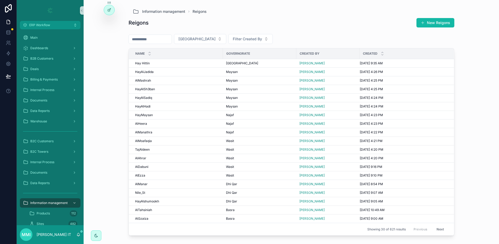
click at [119, 84] on div "Information management Reigons Reigons New Reigons Filter Governorate Filter Cr…" at bounding box center [291, 122] width 415 height 244
click at [62, 70] on div "Deals" at bounding box center [50, 69] width 54 height 8
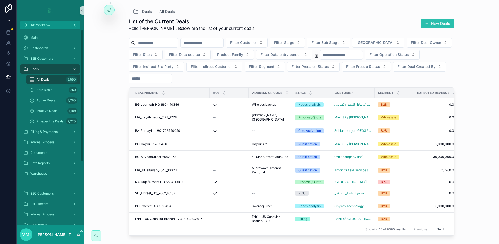
click at [446, 24] on button "New Deals" at bounding box center [438, 23] width 34 height 9
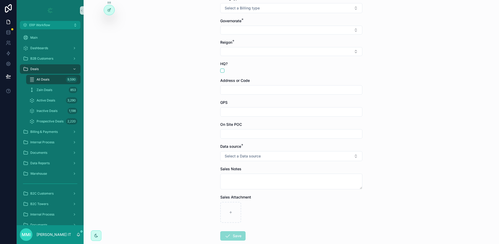
scroll to position [163, 0]
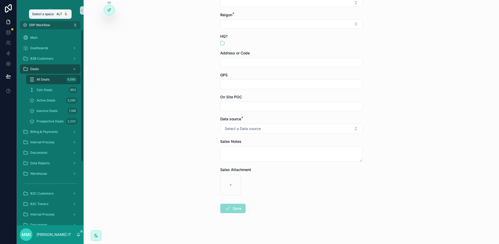
click at [45, 25] on span "ERP Workflow" at bounding box center [39, 25] width 21 height 4
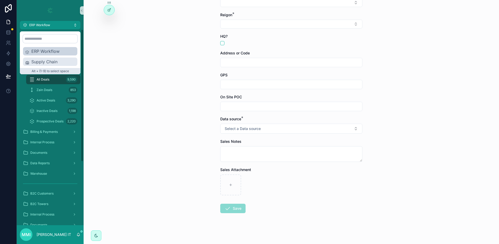
click at [44, 62] on span "Supply Chain" at bounding box center [53, 62] width 44 height 6
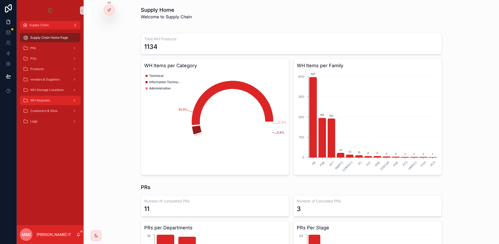
click at [57, 100] on div "WH Requests" at bounding box center [50, 100] width 54 height 8
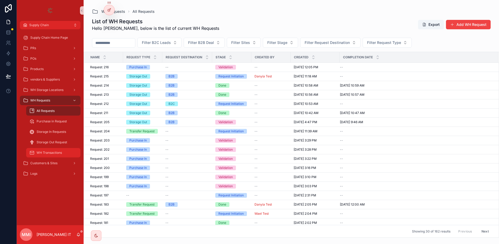
click at [61, 155] on div "WH Transactions" at bounding box center [53, 152] width 48 height 8
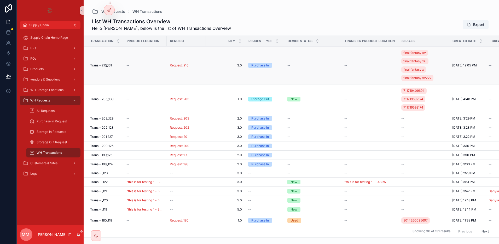
click at [134, 66] on div "--" at bounding box center [144, 65] width 37 height 4
drag, startPoint x: 133, startPoint y: 66, endPoint x: 130, endPoint y: 66, distance: 3.5
click at [132, 66] on div "--" at bounding box center [144, 65] width 37 height 4
click at [129, 65] on span "--" at bounding box center [127, 65] width 3 height 4
click at [106, 65] on span "Trans - 216_131" at bounding box center [101, 65] width 22 height 4
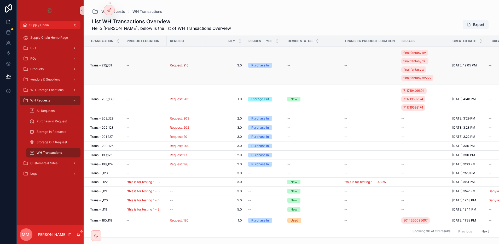
click at [172, 65] on span "Request: 216" at bounding box center [179, 65] width 19 height 4
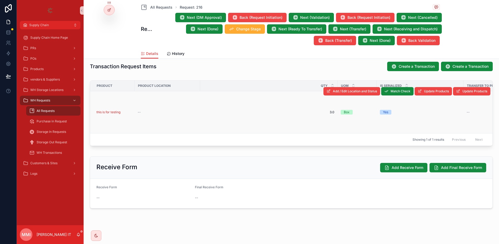
scroll to position [112, 0]
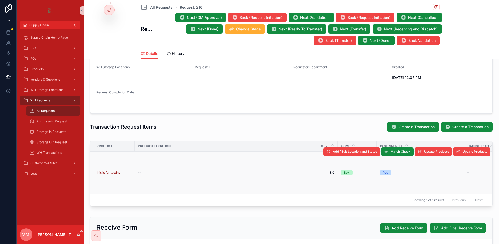
click at [118, 173] on span "this is for testing" at bounding box center [108, 172] width 24 height 4
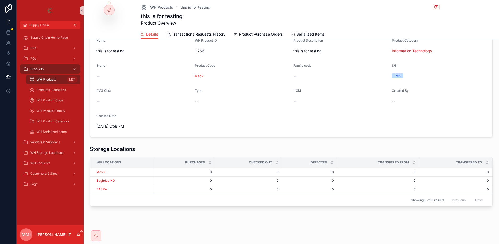
scroll to position [42, 0]
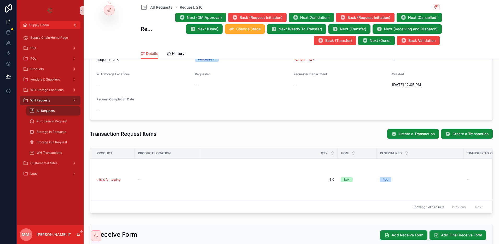
scroll to position [107, 0]
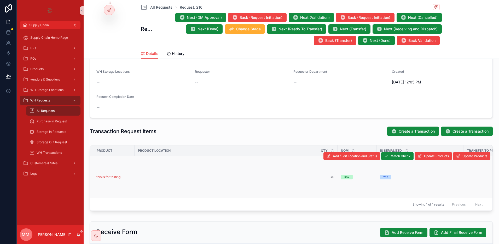
click at [187, 177] on div "--" at bounding box center [167, 177] width 59 height 4
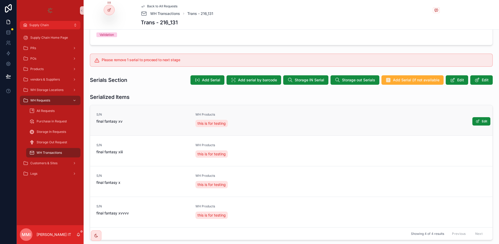
scroll to position [127, 0]
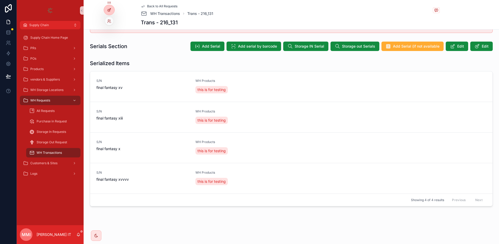
click at [111, 10] on div at bounding box center [109, 10] width 10 height 10
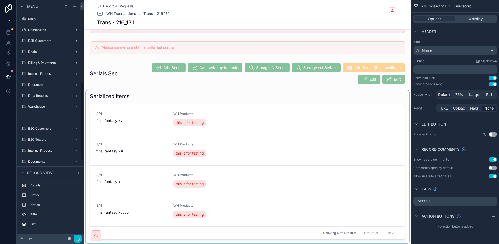
scroll to position [246, 0]
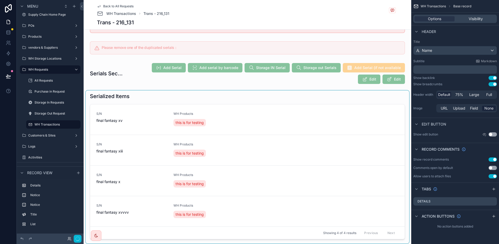
click at [271, 126] on div "scrollable content" at bounding box center [247, 166] width 323 height 153
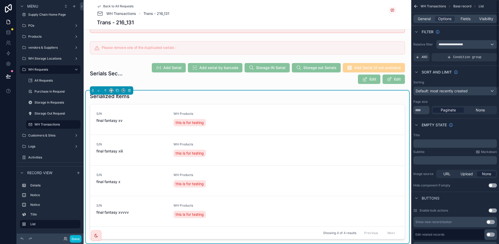
scroll to position [98, 0]
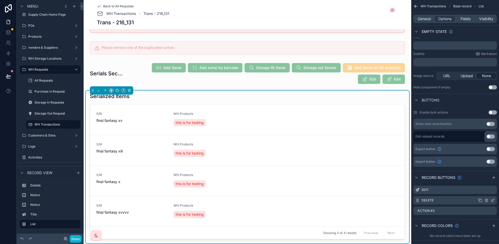
click at [492, 199] on icon "scrollable content" at bounding box center [493, 200] width 4 height 4
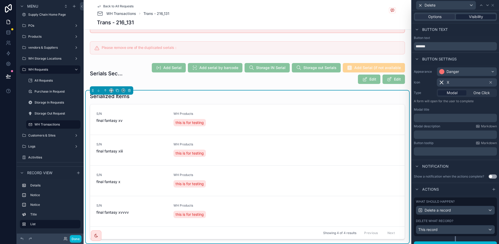
click at [474, 18] on span "Visibility" at bounding box center [476, 16] width 14 height 5
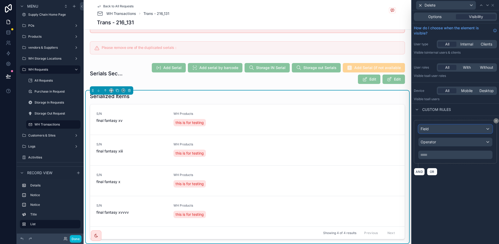
click at [439, 131] on div "Field" at bounding box center [456, 129] width 74 height 8
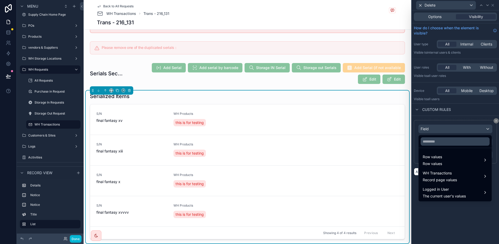
click at [439, 131] on div at bounding box center [455, 122] width 87 height 244
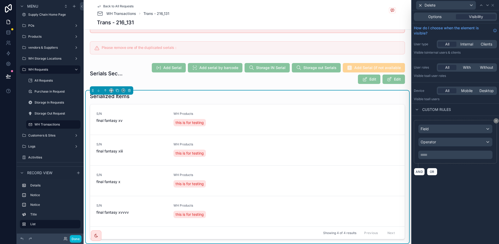
click at [435, 147] on div "Field Operator ***** ﻿" at bounding box center [455, 141] width 74 height 34
click at [434, 143] on span "Operator" at bounding box center [428, 142] width 15 height 4
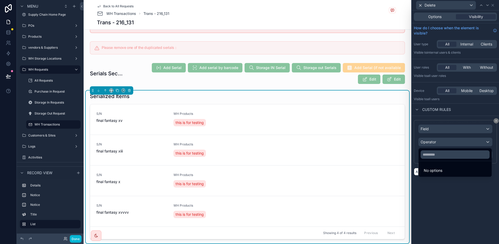
click at [437, 141] on div at bounding box center [455, 122] width 87 height 244
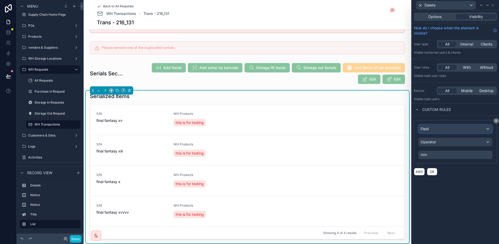
click at [442, 130] on div "Field" at bounding box center [456, 129] width 74 height 8
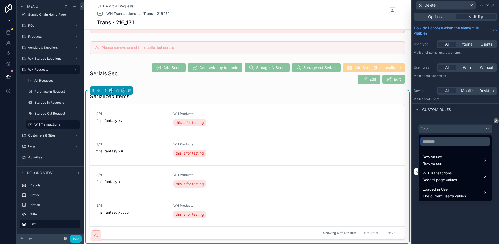
click at [442, 141] on input "text" at bounding box center [455, 141] width 69 height 8
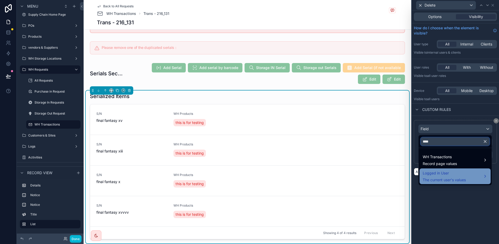
type input "****"
click at [438, 173] on span "Logged in User" at bounding box center [444, 173] width 43 height 6
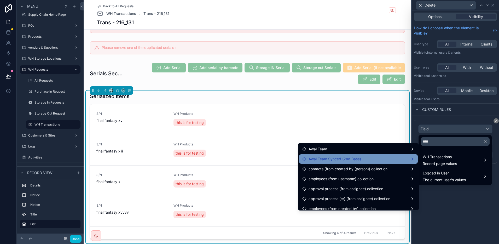
click at [332, 156] on span "Awal Team Synced (2nd Base)" at bounding box center [335, 159] width 53 height 6
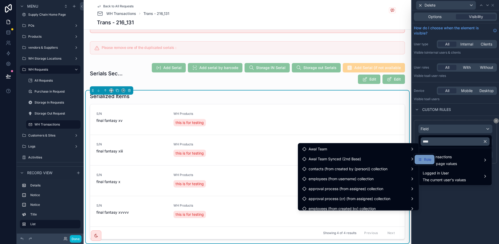
click at [422, 158] on icon at bounding box center [420, 159] width 4 height 4
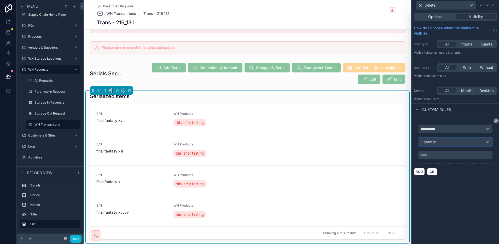
click at [438, 142] on div "Operator" at bounding box center [456, 142] width 74 height 8
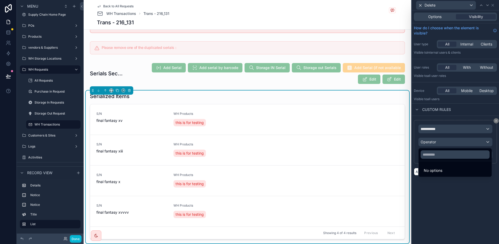
click at [436, 144] on div at bounding box center [455, 122] width 87 height 244
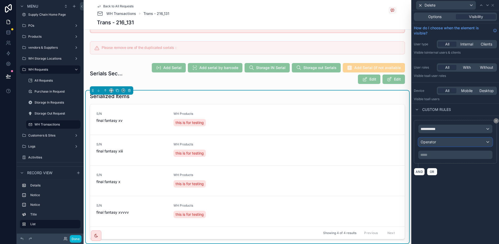
click at [437, 141] on div "Operator" at bounding box center [456, 142] width 74 height 8
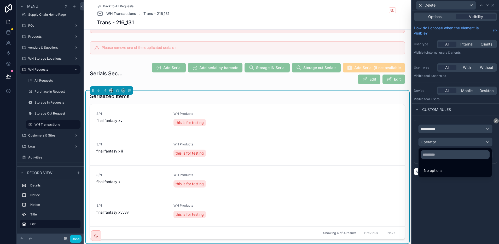
click at [432, 144] on div at bounding box center [455, 122] width 87 height 244
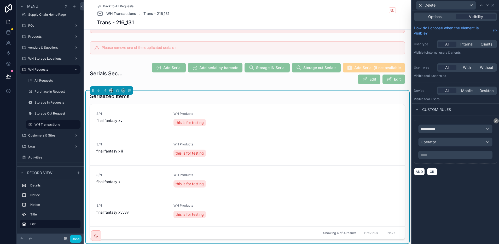
click at [453, 213] on div "**********" at bounding box center [455, 126] width 87 height 233
click at [447, 130] on div "**********" at bounding box center [456, 129] width 74 height 8
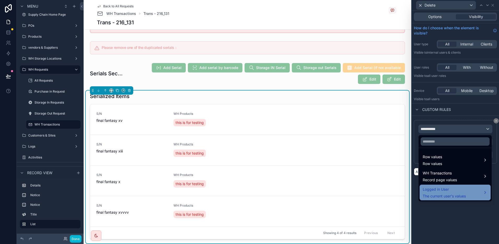
click at [448, 195] on span "The current user's values" at bounding box center [444, 195] width 43 height 5
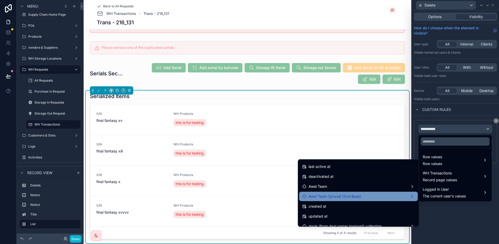
click at [346, 194] on span "Awal Team Synced (2nd Base)" at bounding box center [335, 196] width 53 height 6
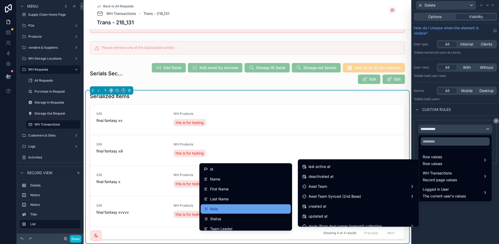
click at [231, 209] on div "Role" at bounding box center [246, 209] width 84 height 6
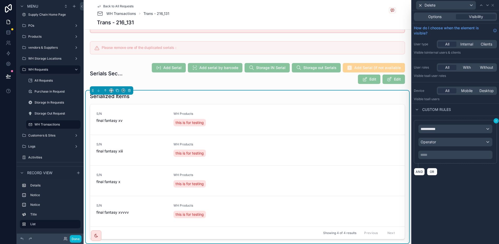
click at [495, 123] on div "**********" at bounding box center [455, 141] width 83 height 43
click at [495, 123] on button at bounding box center [496, 120] width 5 height 5
click at [495, 120] on icon at bounding box center [496, 120] width 3 height 3
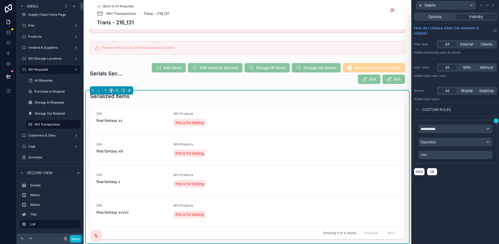
click at [495, 120] on icon at bounding box center [496, 120] width 3 height 3
click at [481, 183] on div "**********" at bounding box center [455, 126] width 87 height 233
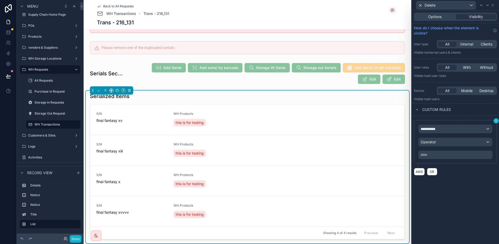
click at [496, 119] on icon at bounding box center [496, 120] width 3 height 3
click at [495, 120] on icon at bounding box center [496, 120] width 3 height 3
click at [9, 74] on icon at bounding box center [8, 76] width 5 height 5
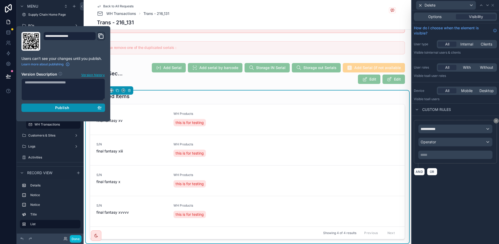
click at [62, 109] on span "Publish" at bounding box center [62, 107] width 14 height 5
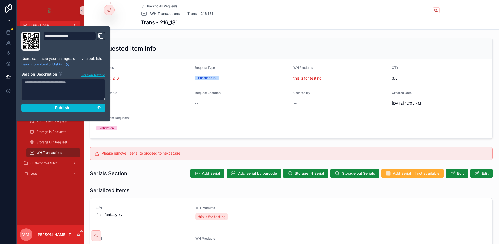
click at [128, 27] on div "Back to All Requests WH Transactions Trans - 216_131 Trans - 216_131" at bounding box center [291, 15] width 415 height 30
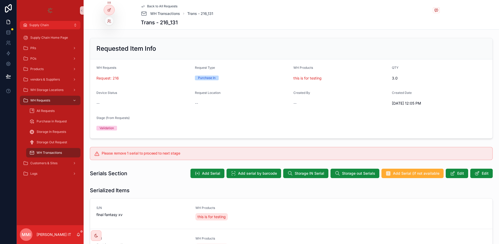
click at [114, 14] on div at bounding box center [109, 8] width 11 height 15
click at [112, 11] on div at bounding box center [109, 10] width 10 height 10
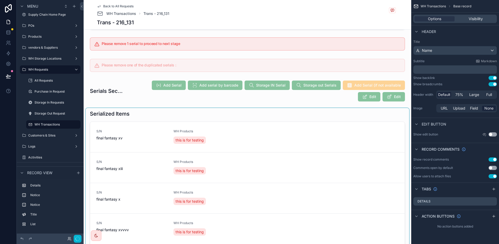
scroll to position [131, 0]
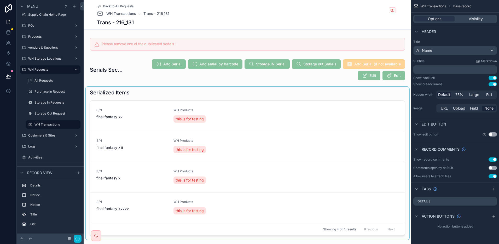
click at [237, 134] on div "scrollable content" at bounding box center [247, 163] width 323 height 153
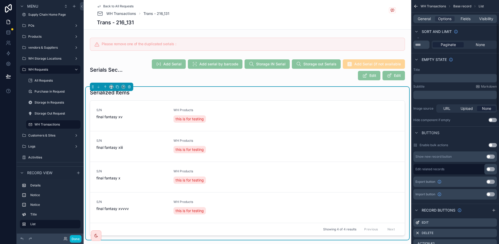
scroll to position [196, 0]
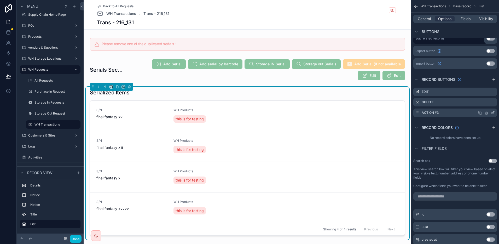
click at [487, 112] on icon "scrollable content" at bounding box center [486, 113] width 4 height 4
click at [485, 105] on icon at bounding box center [484, 104] width 4 height 4
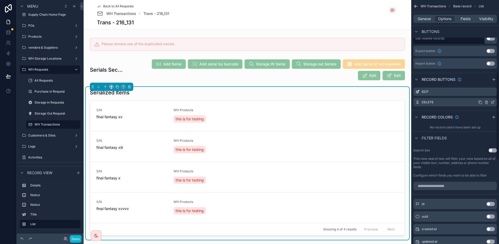
click at [492, 101] on icon "scrollable content" at bounding box center [493, 102] width 4 height 4
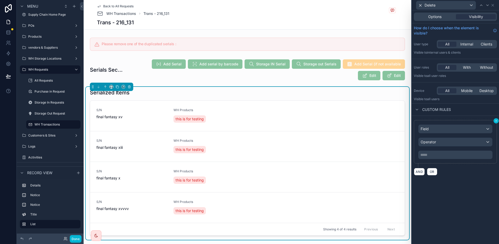
click at [496, 122] on icon at bounding box center [496, 120] width 3 height 3
click at [496, 121] on icon at bounding box center [496, 120] width 3 height 3
click at [497, 121] on icon at bounding box center [496, 120] width 3 height 3
click at [492, 5] on icon at bounding box center [493, 5] width 4 height 4
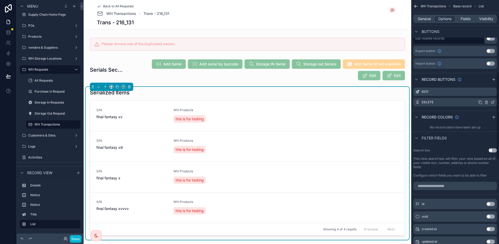
click at [489, 102] on div "scrollable content" at bounding box center [486, 102] width 17 height 4
click at [485, 103] on icon "scrollable content" at bounding box center [486, 102] width 2 height 2
click at [483, 92] on icon at bounding box center [484, 94] width 4 height 4
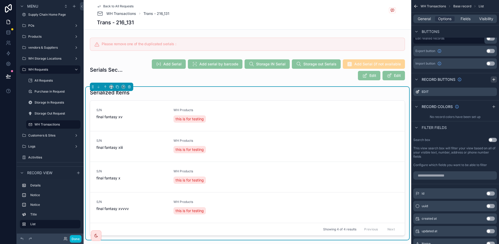
click at [494, 79] on icon "scrollable content" at bounding box center [494, 79] width 4 height 4
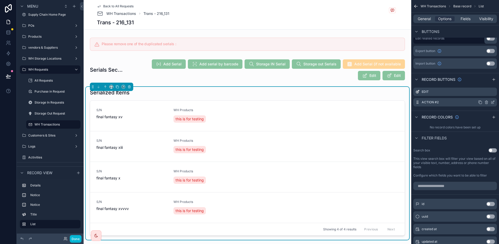
click at [493, 103] on icon "scrollable content" at bounding box center [493, 102] width 4 height 4
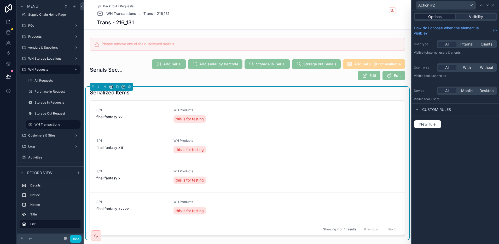
click at [444, 16] on div "Options" at bounding box center [435, 16] width 40 height 5
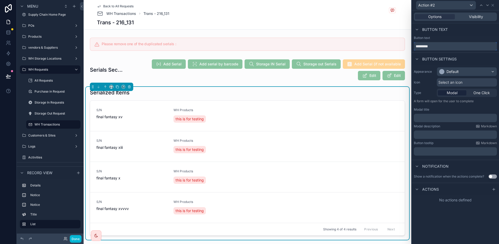
click at [443, 46] on input "*********" at bounding box center [455, 46] width 83 height 8
type input "******"
click at [458, 71] on div "Default" at bounding box center [452, 71] width 12 height 5
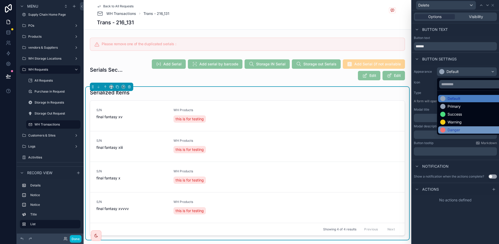
click at [450, 127] on div "Danger" at bounding box center [454, 129] width 13 height 5
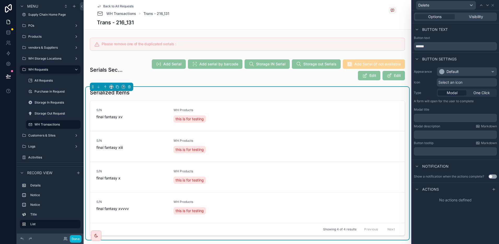
click at [449, 85] on span "Select an icon" at bounding box center [450, 82] width 24 height 5
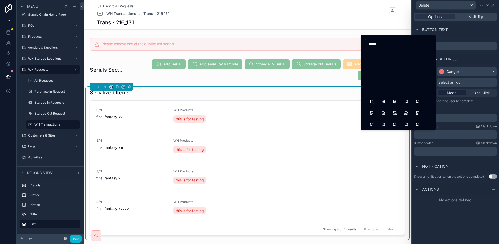
scroll to position [784, 0]
click at [378, 44] on input "******" at bounding box center [398, 43] width 66 height 7
type input "*"
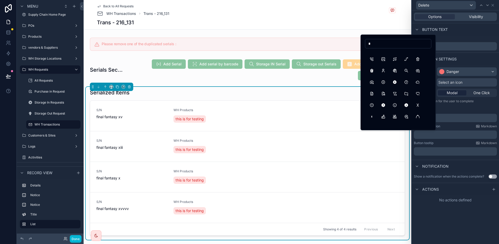
scroll to position [459, 0]
click at [419, 103] on button "LetterX" at bounding box center [417, 102] width 9 height 9
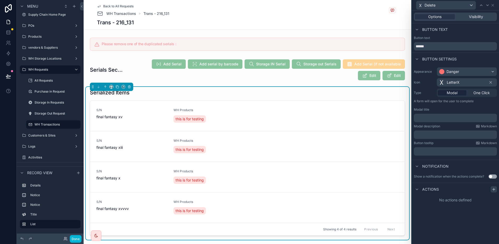
click at [492, 188] on icon at bounding box center [494, 189] width 4 height 4
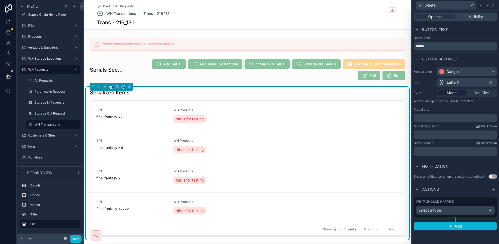
scroll to position [327, 0]
click at [437, 208] on span "Select a type" at bounding box center [429, 210] width 23 height 4
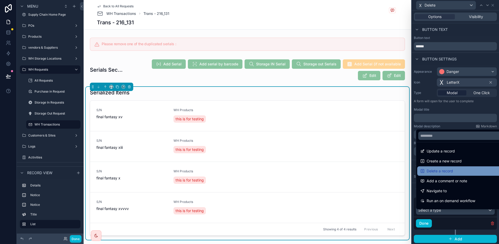
click at [446, 166] on div "Delete a record" at bounding box center [461, 170] width 88 height 9
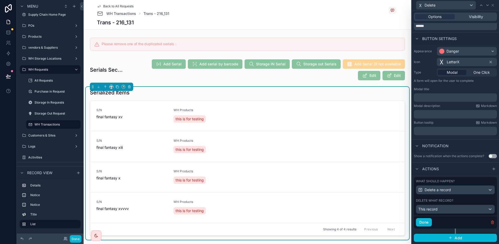
scroll to position [25, 0]
click at [427, 224] on button "Done" at bounding box center [424, 222] width 16 height 8
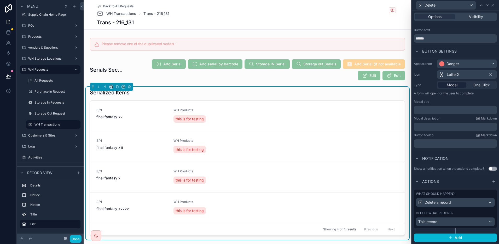
scroll to position [12, 0]
click at [473, 15] on span "Visibility" at bounding box center [476, 16] width 14 height 5
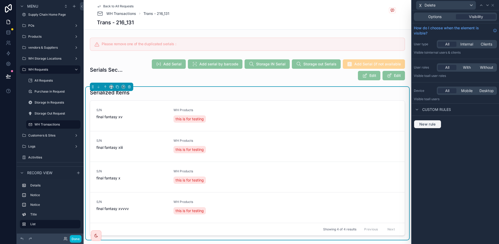
click at [434, 123] on span "New rule" at bounding box center [427, 124] width 21 height 5
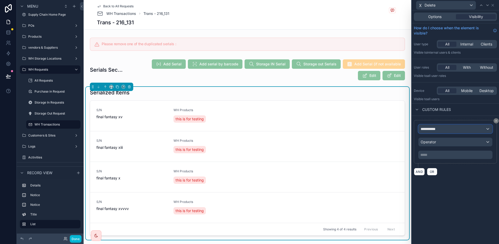
click at [438, 129] on span "**********" at bounding box center [430, 128] width 19 height 5
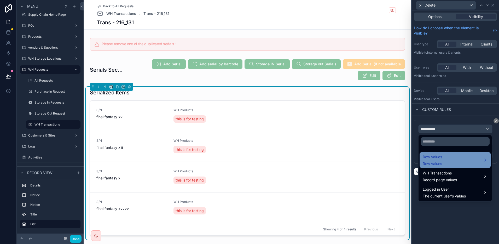
click at [442, 161] on span "Row values" at bounding box center [432, 163] width 19 height 5
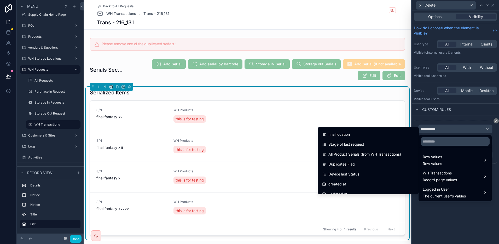
scroll to position [98, 0]
click at [449, 138] on input "text" at bounding box center [455, 141] width 69 height 8
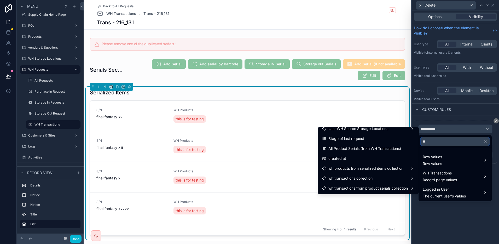
scroll to position [0, 0]
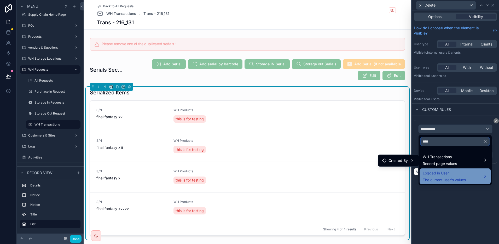
type input "****"
click at [448, 179] on span "The current user's values" at bounding box center [444, 179] width 43 height 5
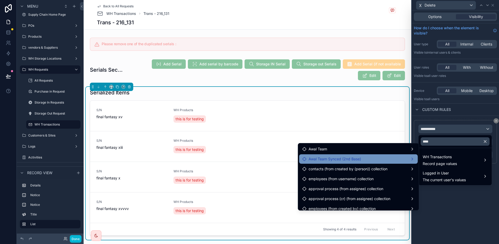
click at [363, 159] on div "Awal Team Synced (2nd Base)" at bounding box center [358, 159] width 112 height 6
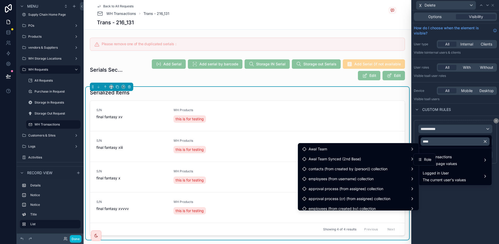
click at [425, 162] on span "Role" at bounding box center [427, 159] width 7 height 6
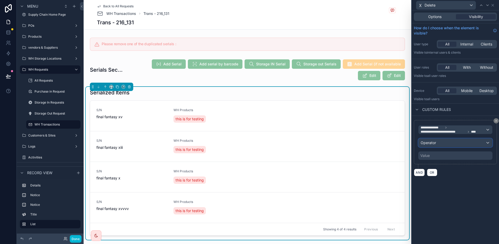
click at [435, 143] on span "Operator" at bounding box center [428, 142] width 15 height 4
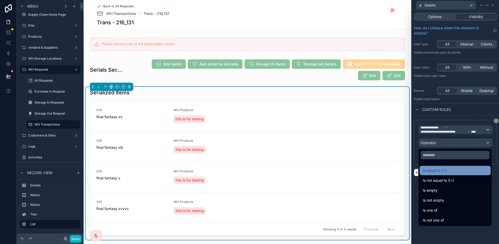
click at [437, 172] on span "Is equal to (=)" at bounding box center [435, 170] width 24 height 6
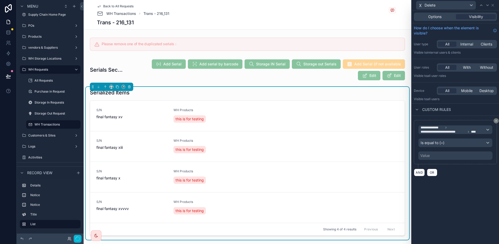
click at [430, 155] on div "Value" at bounding box center [455, 155] width 74 height 8
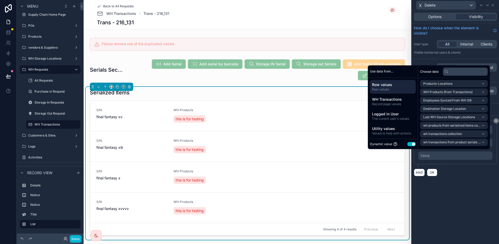
click at [409, 146] on button "Use setting" at bounding box center [411, 144] width 8 height 4
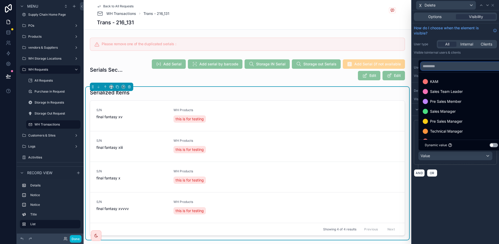
click at [444, 66] on input "text" at bounding box center [462, 66] width 82 height 8
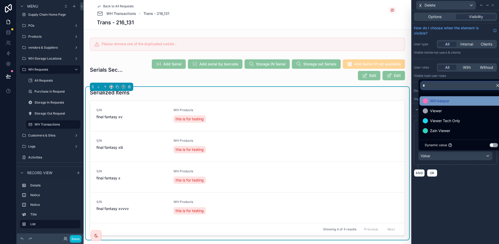
type input "*"
click at [438, 99] on span "WH keeper" at bounding box center [439, 101] width 19 height 6
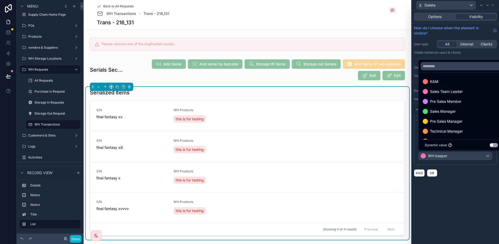
click at [447, 194] on div "**********" at bounding box center [455, 126] width 87 height 233
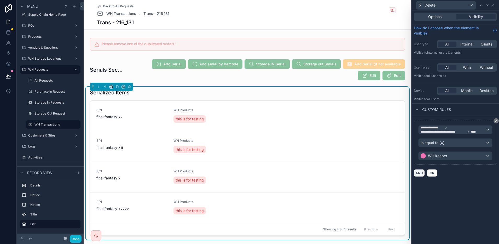
click at [419, 175] on button "AND" at bounding box center [419, 173] width 11 height 8
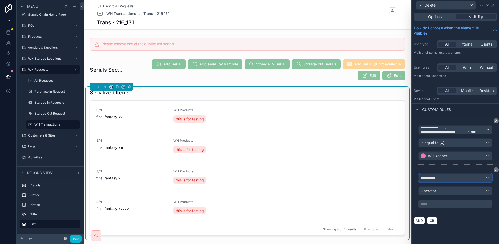
click at [431, 177] on span "**********" at bounding box center [430, 177] width 19 height 5
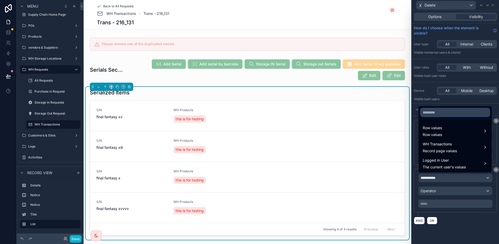
click at [441, 110] on input "text" at bounding box center [455, 112] width 69 height 8
type input "*****"
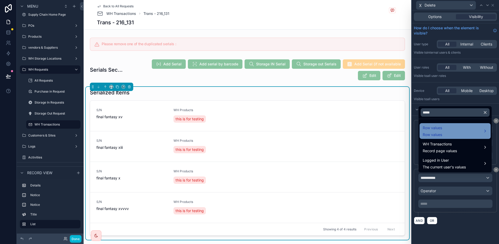
click at [440, 131] on span "Row values" at bounding box center [432, 128] width 19 height 6
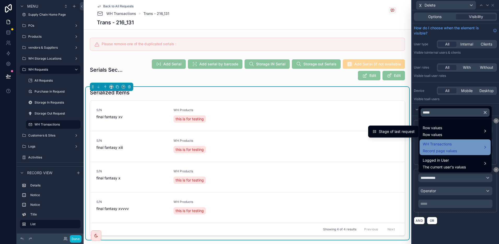
click at [442, 149] on span "Record page values" at bounding box center [440, 150] width 34 height 5
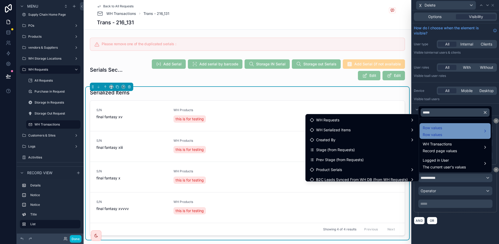
click at [448, 134] on div "Row values Row values" at bounding box center [455, 131] width 65 height 13
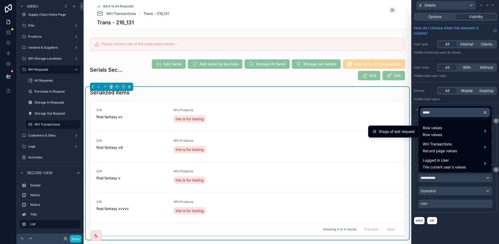
click at [433, 111] on input "*****" at bounding box center [455, 112] width 69 height 8
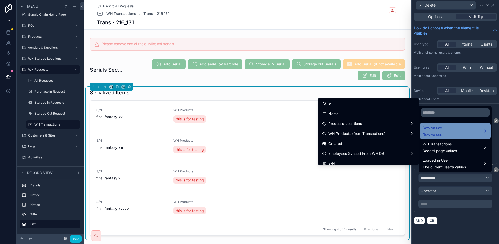
click at [443, 127] on div "Row values Row values" at bounding box center [455, 131] width 65 height 13
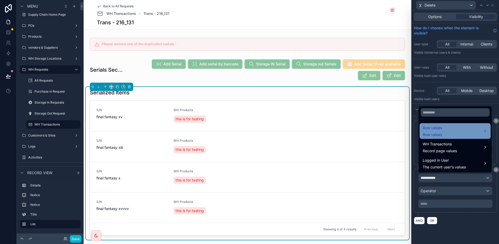
click at [443, 127] on div "Row values Row values" at bounding box center [455, 131] width 65 height 13
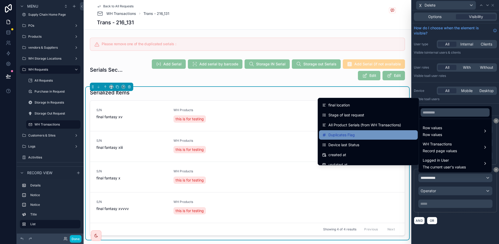
scroll to position [131, 0]
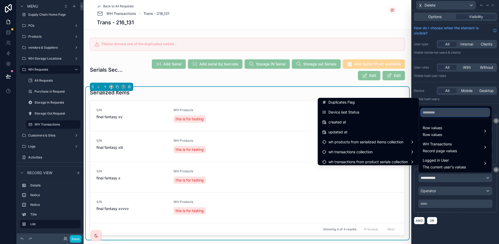
click at [431, 114] on input "text" at bounding box center [455, 112] width 69 height 8
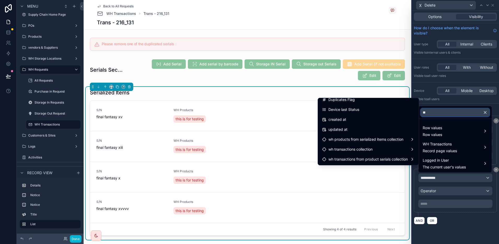
scroll to position [0, 0]
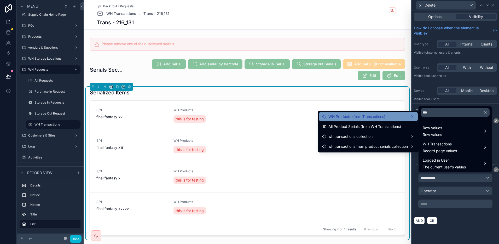
click at [401, 116] on div "WH Products (from Transactions)" at bounding box center [368, 116] width 92 height 6
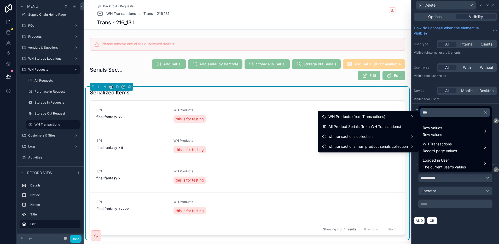
click at [439, 111] on input "***" at bounding box center [455, 112] width 69 height 8
type input "*"
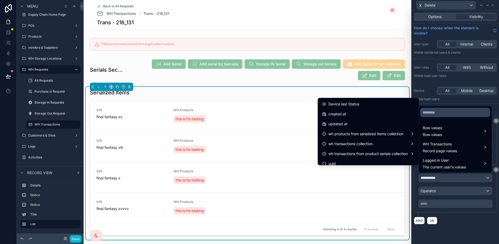
scroll to position [143, 0]
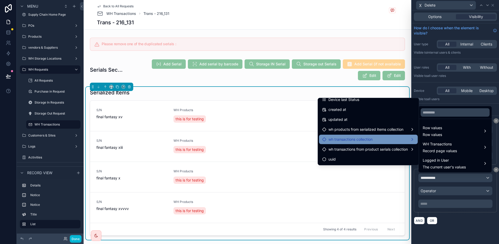
click at [376, 138] on div "wh transactions collection" at bounding box center [368, 139] width 92 height 6
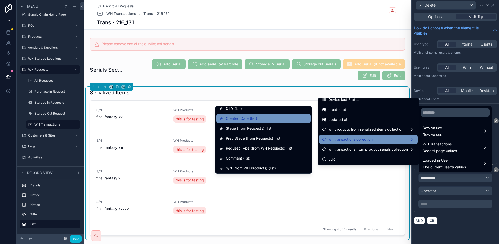
scroll to position [65, 0]
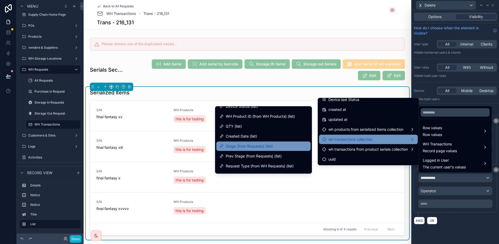
click at [282, 143] on div "Stage (from Requests) (list)" at bounding box center [263, 146] width 88 height 6
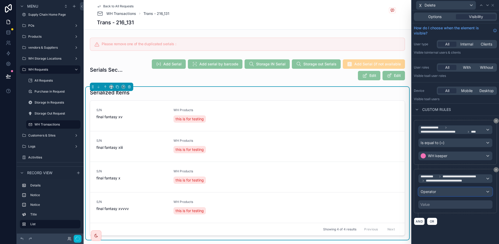
click at [443, 194] on div "Operator" at bounding box center [456, 191] width 74 height 8
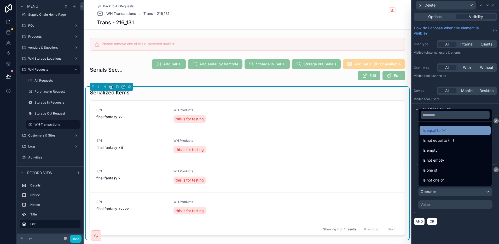
click at [438, 131] on span "Is equal to (=)" at bounding box center [435, 130] width 24 height 6
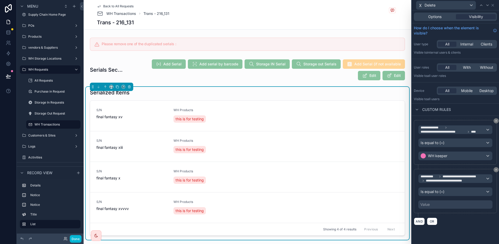
click at [462, 206] on div "Value" at bounding box center [455, 204] width 74 height 8
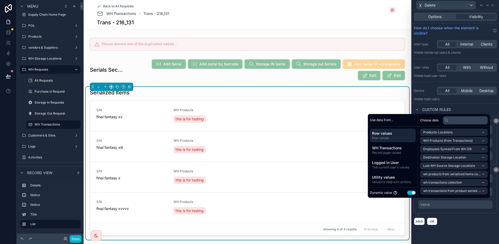
click at [407, 193] on button "Use setting" at bounding box center [411, 192] width 8 height 4
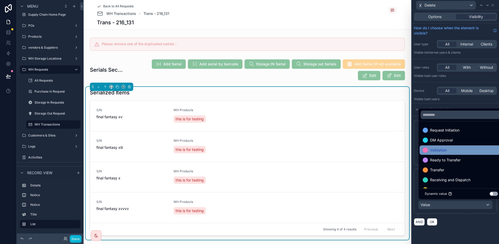
click at [446, 152] on span "Validation" at bounding box center [438, 150] width 17 height 6
click at [461, 215] on div "**********" at bounding box center [455, 193] width 83 height 49
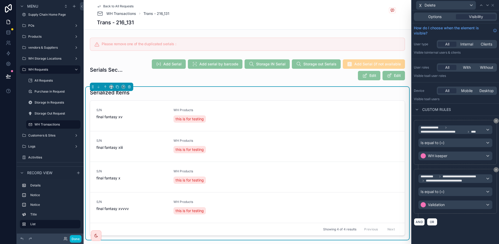
click at [420, 225] on div "**********" at bounding box center [455, 173] width 87 height 114
click at [420, 224] on button "AND" at bounding box center [419, 222] width 11 height 8
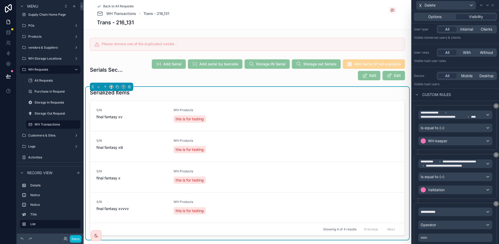
scroll to position [37, 0]
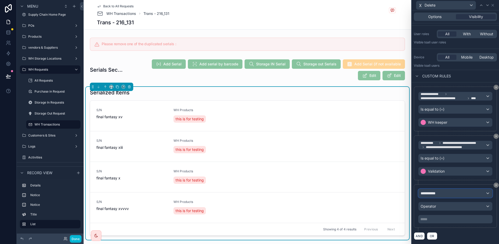
click at [440, 195] on div "**********" at bounding box center [456, 193] width 74 height 8
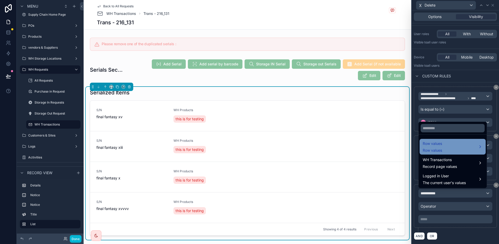
click at [444, 144] on div "Row values Row values" at bounding box center [453, 146] width 60 height 13
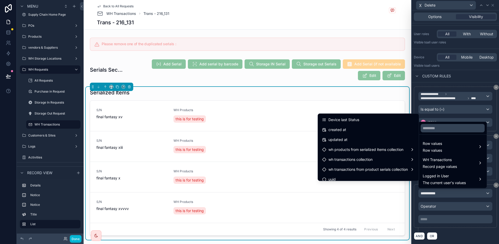
scroll to position [143, 0]
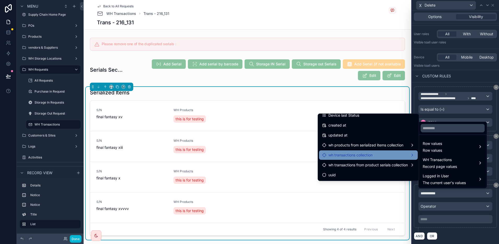
click at [345, 158] on div "wh transactions collection" at bounding box center [368, 154] width 99 height 9
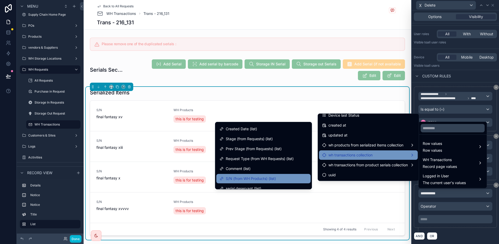
scroll to position [98, 0]
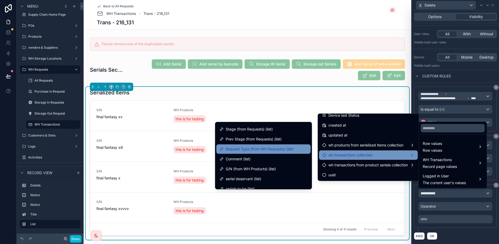
click at [270, 148] on span "Request Type (from WH Requests) (list)" at bounding box center [260, 149] width 68 height 6
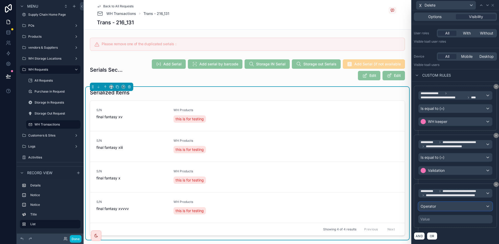
click at [437, 210] on div "Operator" at bounding box center [456, 206] width 74 height 8
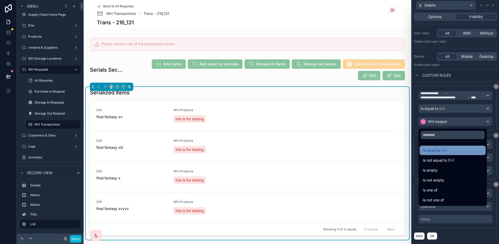
click at [429, 150] on span "Is equal to (=)" at bounding box center [435, 150] width 24 height 6
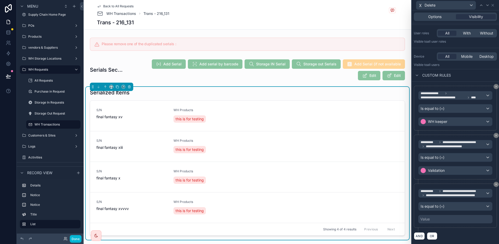
click at [427, 222] on div "Value" at bounding box center [424, 218] width 9 height 5
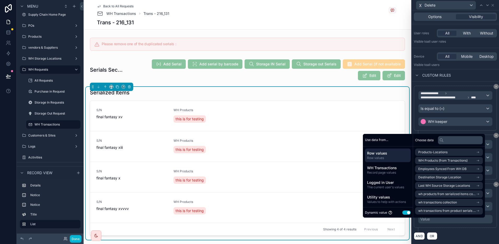
click at [407, 214] on div "Dynamic value Use setting" at bounding box center [388, 212] width 46 height 6
click at [404, 215] on div "Dynamic value Use setting" at bounding box center [388, 212] width 46 height 6
click at [405, 212] on button "Use setting" at bounding box center [406, 212] width 8 height 4
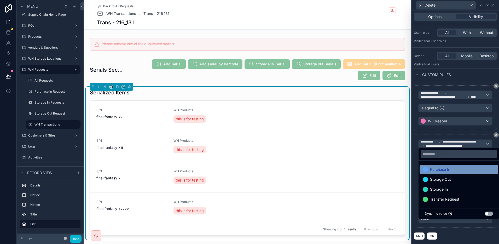
click at [438, 169] on span "Purchase In" at bounding box center [440, 169] width 20 height 6
click at [452, 238] on div "AND OR" at bounding box center [455, 236] width 83 height 8
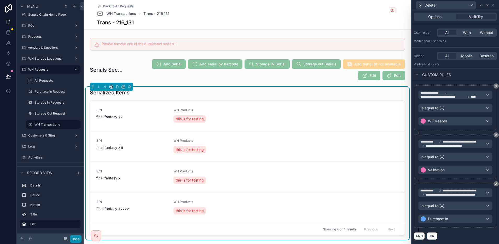
click at [78, 239] on button "Done" at bounding box center [76, 239] width 12 height 8
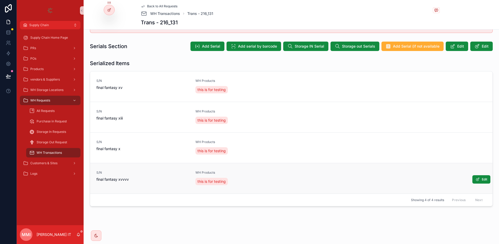
scroll to position [127, 0]
click at [111, 22] on icon at bounding box center [109, 21] width 4 height 4
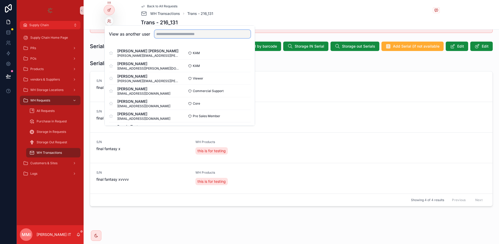
click at [172, 33] on input "text" at bounding box center [202, 34] width 96 height 8
type input "**"
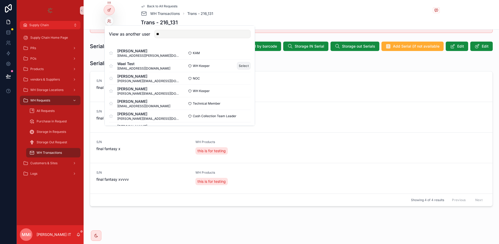
click at [237, 66] on button "Select" at bounding box center [244, 66] width 14 height 8
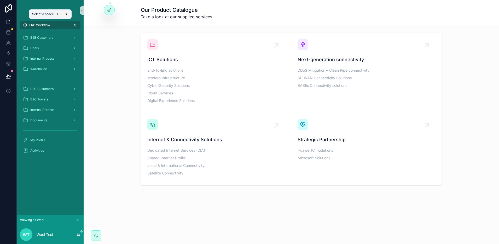
click at [65, 22] on button "ERP Workflow" at bounding box center [50, 25] width 61 height 8
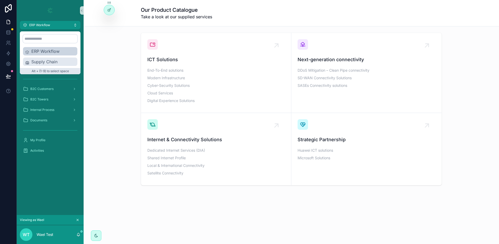
click at [44, 60] on span "Supply Chain" at bounding box center [53, 62] width 44 height 6
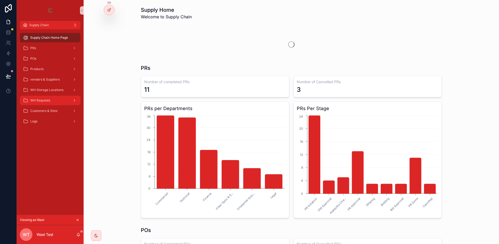
click at [49, 103] on div "WH Requests" at bounding box center [50, 100] width 54 height 8
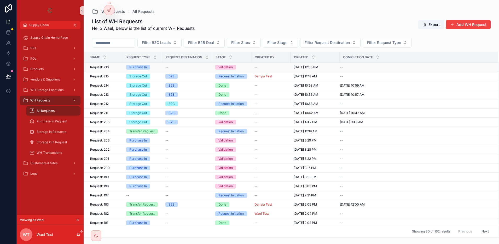
click at [111, 67] on div "Request: 216 Request: 216" at bounding box center [105, 67] width 30 height 4
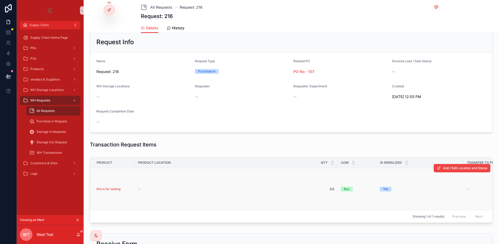
scroll to position [98, 0]
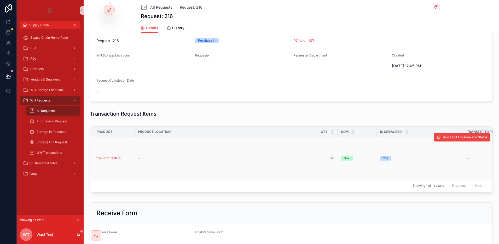
click at [129, 153] on td "this is for testing" at bounding box center [112, 158] width 44 height 42
click at [131, 159] on div "this is for testing" at bounding box center [113, 158] width 35 height 4
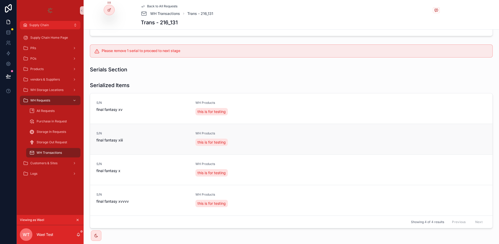
scroll to position [59, 0]
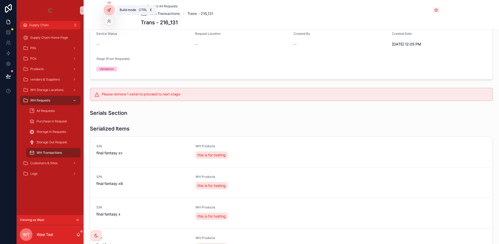
click at [110, 7] on div at bounding box center [109, 10] width 10 height 10
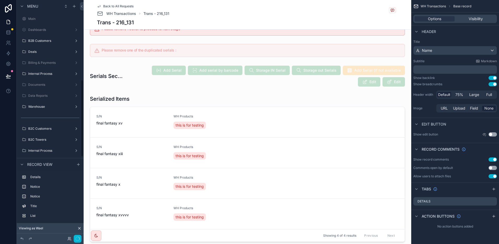
scroll to position [246, 0]
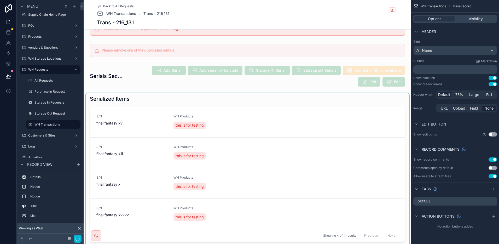
click at [376, 127] on div "scrollable content" at bounding box center [247, 169] width 323 height 153
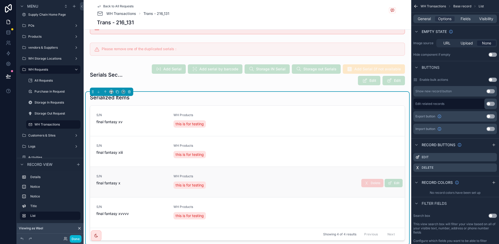
scroll to position [131, 0]
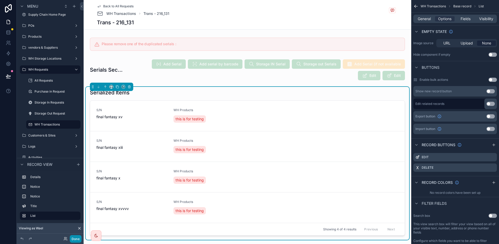
click at [76, 239] on button "Done" at bounding box center [76, 239] width 12 height 8
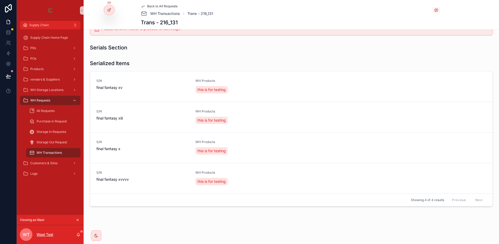
scroll to position [124, 0]
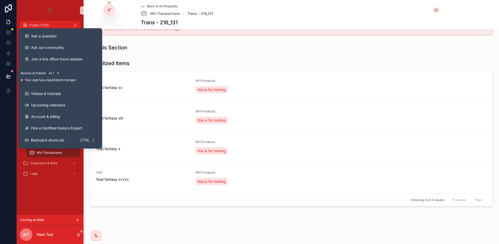
click at [8, 78] on button at bounding box center [8, 76] width 11 height 15
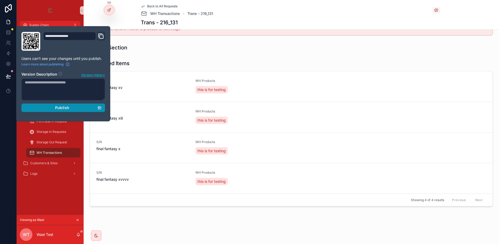
click at [64, 111] on div "**********" at bounding box center [63, 74] width 88 height 84
click at [65, 106] on span "Publish" at bounding box center [62, 107] width 14 height 5
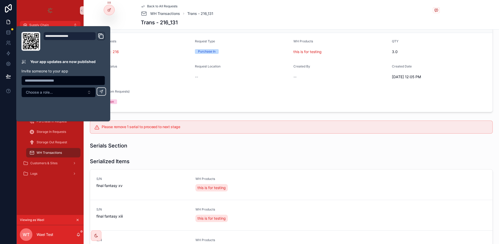
scroll to position [124, 0]
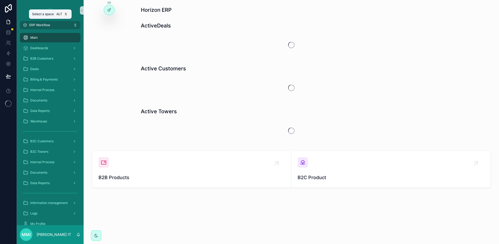
click at [74, 27] on button "ERP Workflow" at bounding box center [50, 25] width 61 height 8
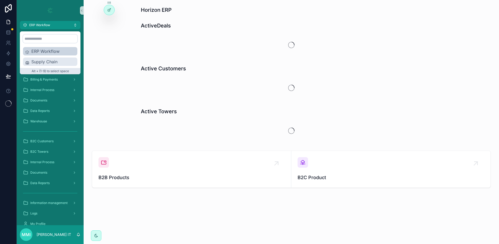
click at [58, 60] on span "Supply Chain" at bounding box center [53, 62] width 44 height 6
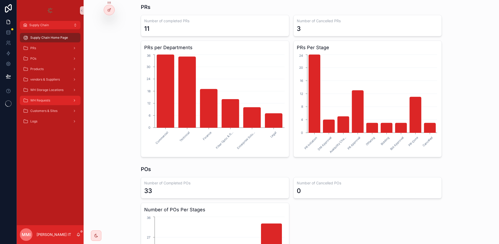
scroll to position [299, 0]
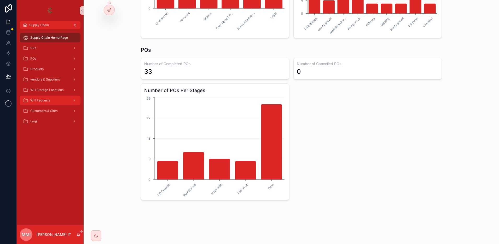
click at [49, 103] on div "WH Requests" at bounding box center [50, 100] width 54 height 8
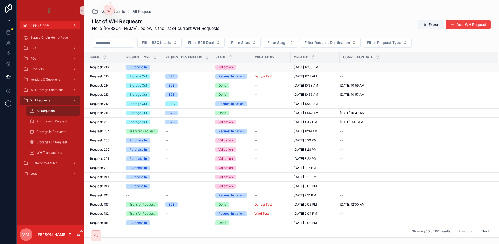
click at [117, 66] on div "Request: 216 Request: 216" at bounding box center [105, 67] width 30 height 4
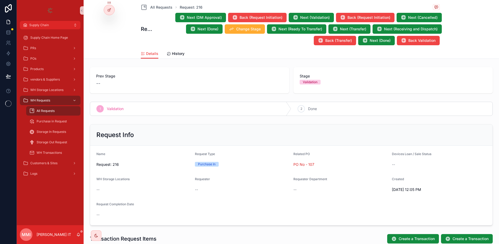
scroll to position [131, 0]
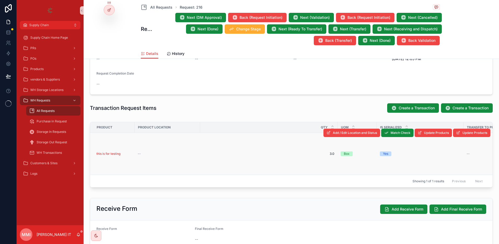
click at [127, 149] on td "this is for testing" at bounding box center [112, 154] width 44 height 42
click at [132, 153] on td "this is for testing" at bounding box center [112, 154] width 44 height 42
click at [129, 153] on div "this is for testing" at bounding box center [113, 154] width 35 height 4
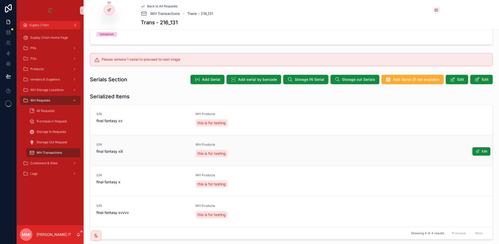
scroll to position [127, 0]
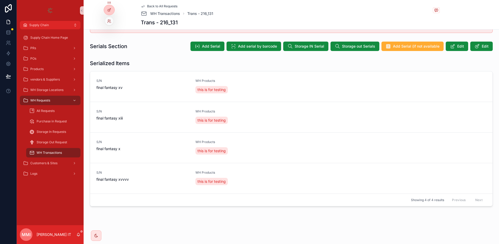
click at [106, 20] on div at bounding box center [109, 21] width 8 height 8
click at [107, 21] on icon at bounding box center [109, 21] width 4 height 4
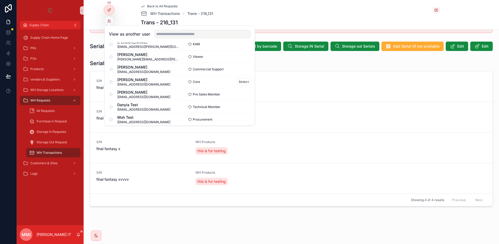
scroll to position [33, 0]
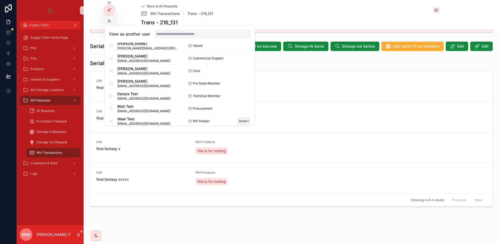
click at [244, 119] on button "Select" at bounding box center [244, 121] width 14 height 8
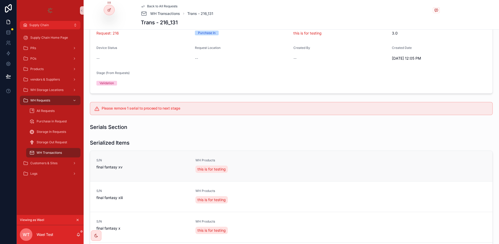
scroll to position [98, 0]
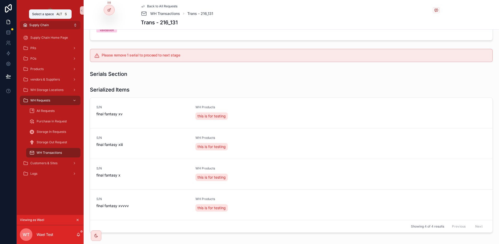
click at [43, 22] on button "Supply Chain" at bounding box center [50, 25] width 61 height 8
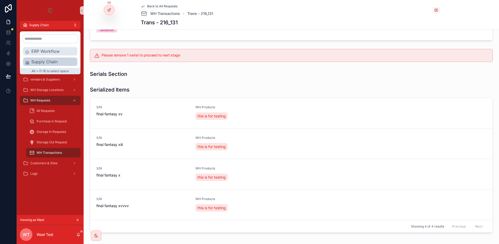
click at [43, 52] on span "ERP Workflow" at bounding box center [53, 51] width 44 height 6
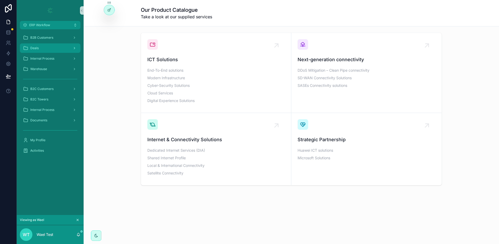
click at [32, 45] on div "Deals" at bounding box center [50, 48] width 54 height 8
